Goal: Information Seeking & Learning: Learn about a topic

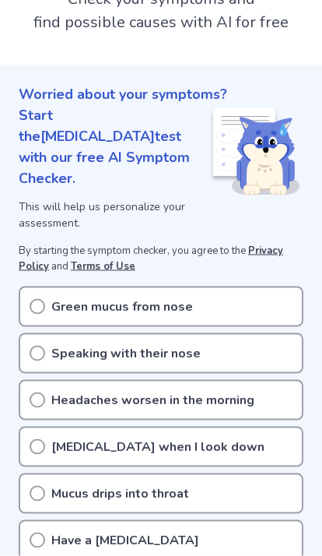
scroll to position [118, 0]
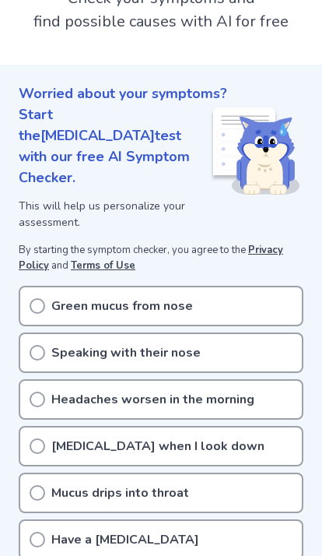
click at [134, 483] on p "Mucus drips into throat" at bounding box center [120, 492] width 138 height 19
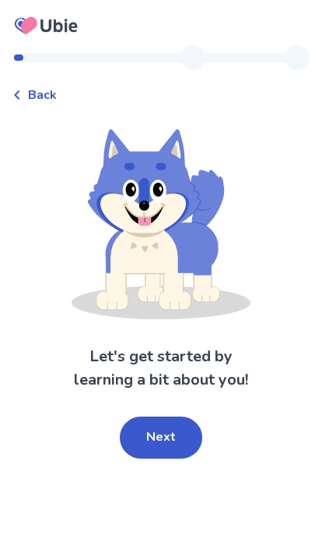
click at [165, 445] on button "Next" at bounding box center [161, 437] width 83 height 42
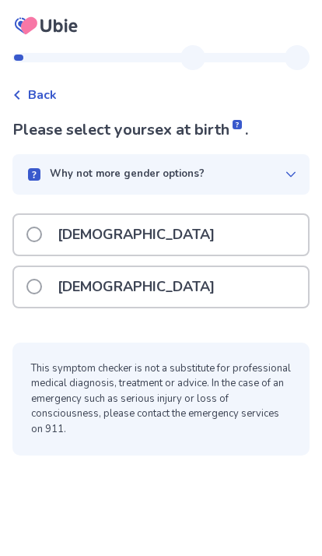
click at [155, 292] on div "Female" at bounding box center [161, 287] width 294 height 40
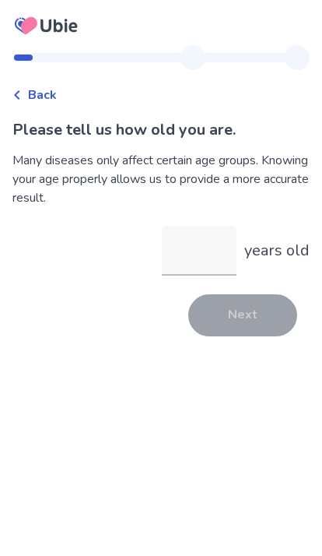
click at [203, 257] on input "years old" at bounding box center [199, 251] width 75 height 50
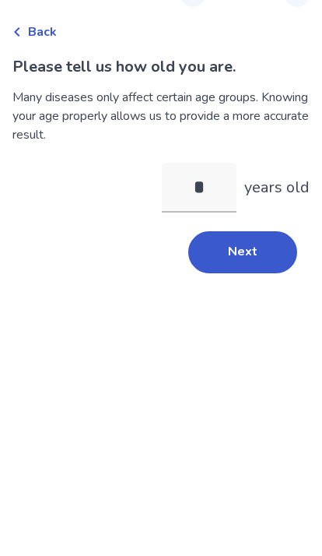
type input "**"
click at [271, 294] on button "Next" at bounding box center [242, 315] width 109 height 42
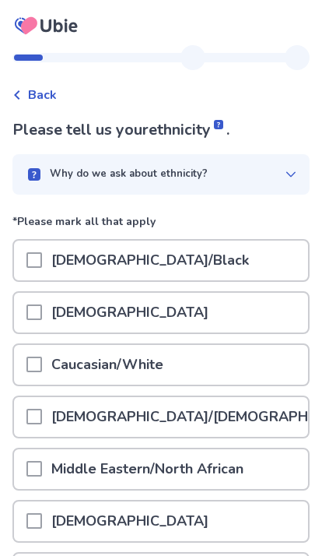
click at [193, 365] on div "Caucasian/White" at bounding box center [161, 365] width 294 height 40
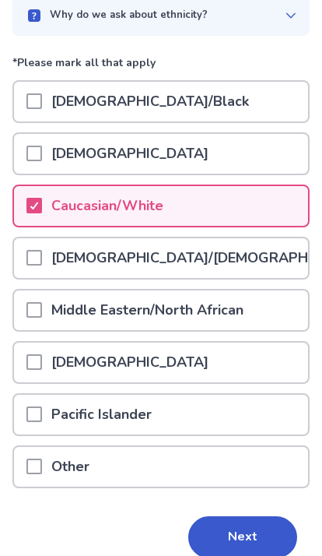
scroll to position [165, 0]
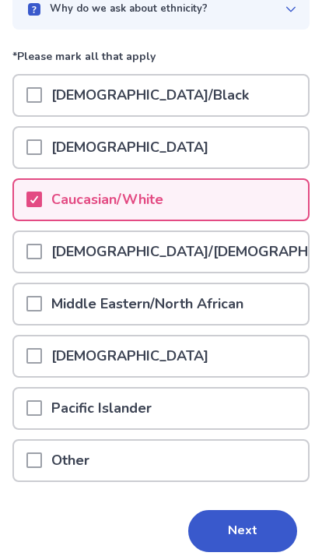
click at [263, 536] on button "Next" at bounding box center [242, 531] width 109 height 42
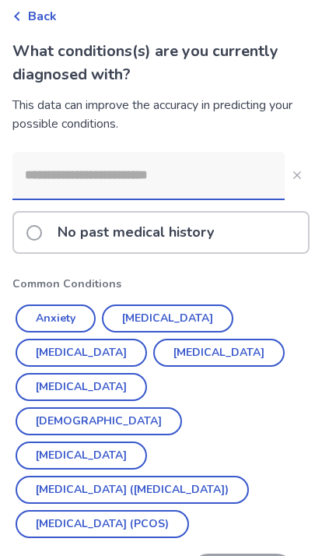
scroll to position [79, 0]
click at [107, 389] on button "Hypothyroidism" at bounding box center [82, 387] width 132 height 28
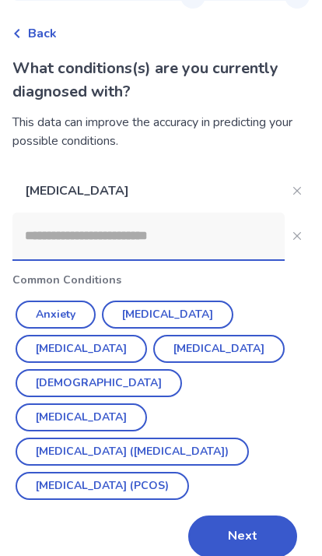
scroll to position [64, 0]
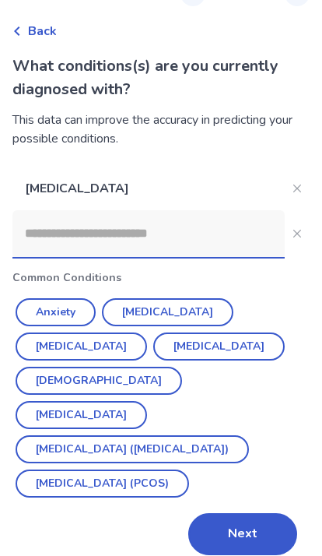
click at [194, 435] on button "Irritable Bowel Syndrome (IBS)" at bounding box center [133, 449] width 234 height 28
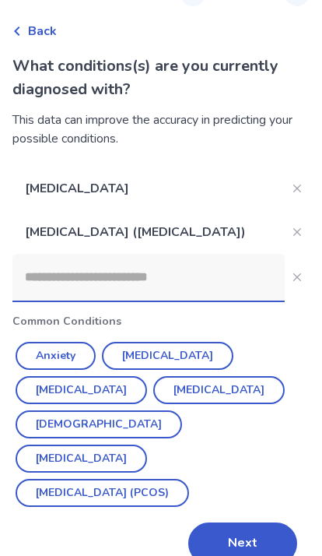
click at [264, 522] on button "Next" at bounding box center [242, 543] width 109 height 42
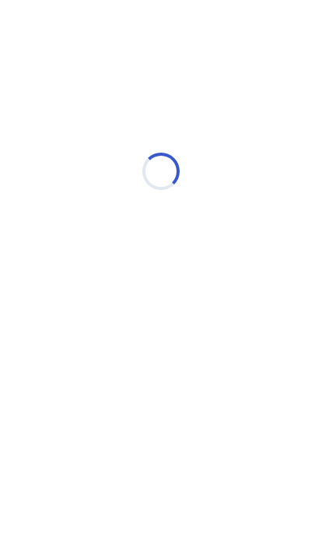
scroll to position [0, 0]
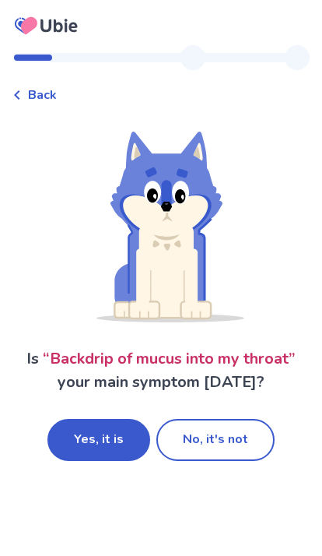
click at [238, 438] on button "No, it's not" at bounding box center [215, 440] width 118 height 42
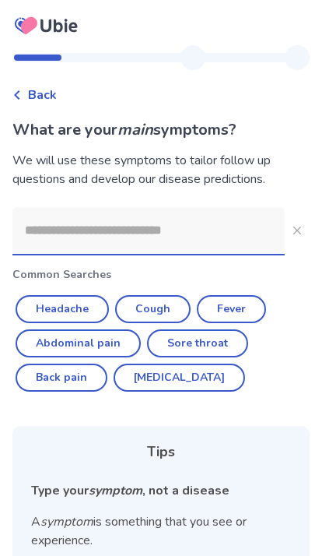
click at [189, 244] on input at bounding box center [148, 230] width 272 height 47
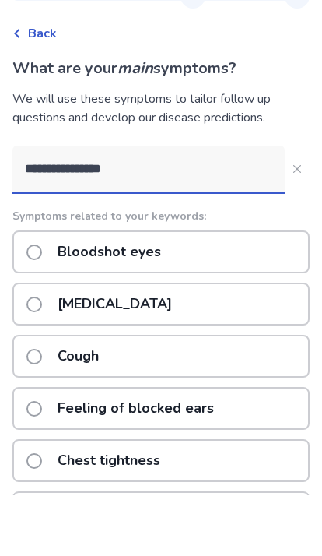
type input "**********"
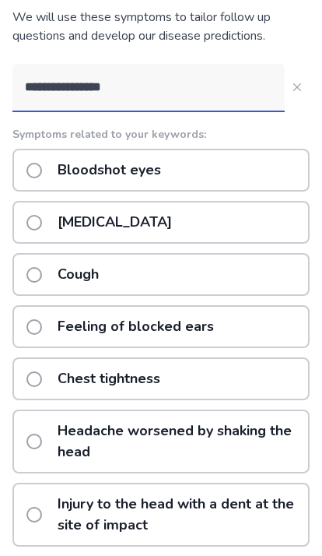
scroll to position [143, 0]
click at [130, 227] on p "Stuffy nose" at bounding box center [114, 222] width 133 height 40
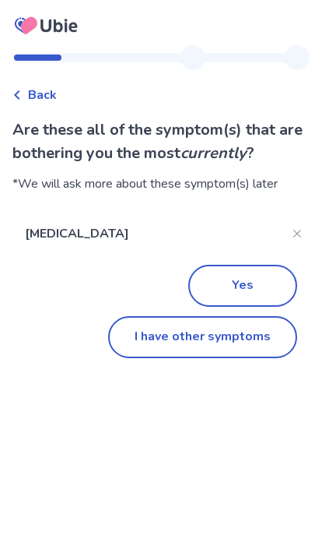
click at [262, 342] on button "I have other symptoms" at bounding box center [202, 337] width 189 height 42
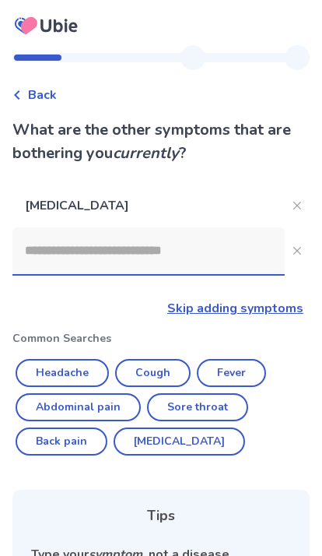
click at [252, 255] on input at bounding box center [148, 250] width 272 height 47
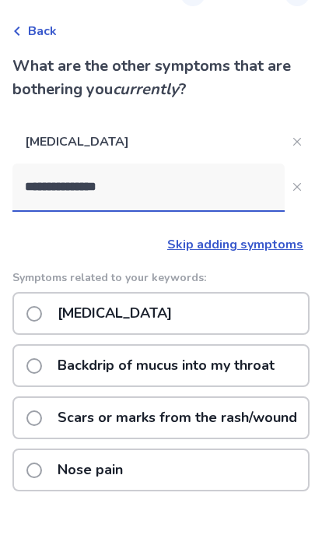
type input "**********"
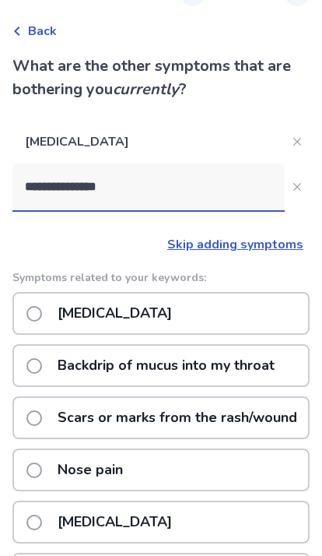
click at [274, 371] on p "Backdrip of mucus into my throat" at bounding box center [166, 366] width 236 height 40
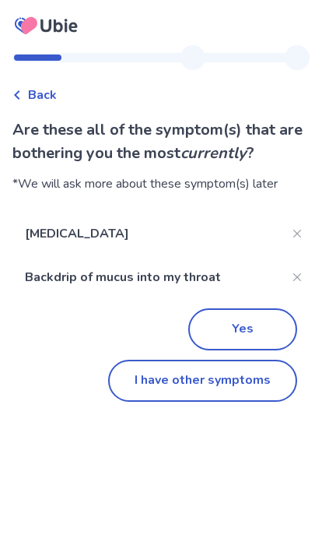
click at [259, 388] on button "I have other symptoms" at bounding box center [202, 381] width 189 height 42
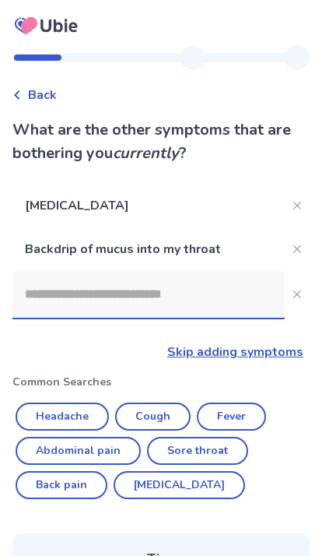
scroll to position [64, 0]
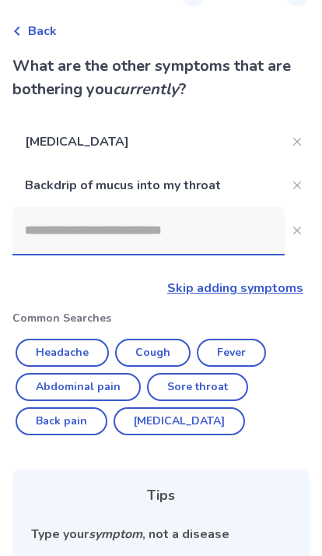
click at [223, 245] on input at bounding box center [148, 230] width 272 height 47
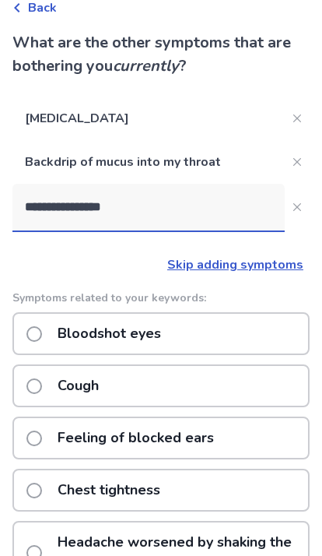
scroll to position [87, 0]
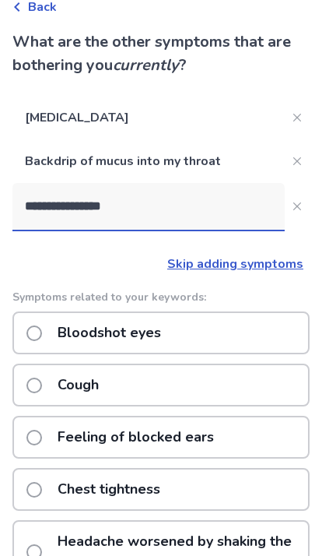
click at [252, 215] on input "**********" at bounding box center [148, 207] width 272 height 47
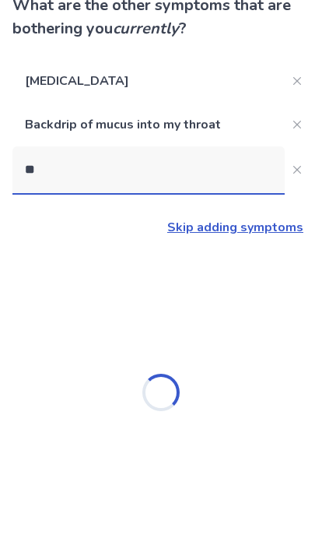
type input "*"
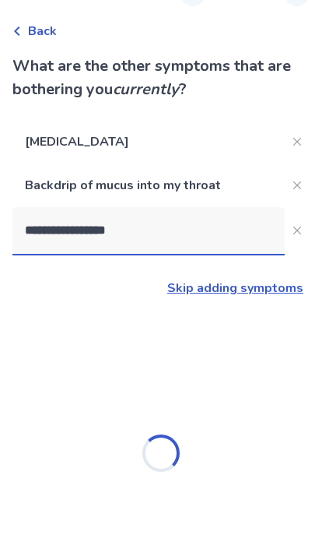
type input "**********"
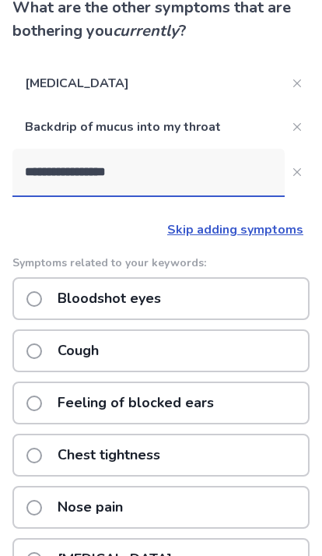
scroll to position [121, 0]
